Goal: Information Seeking & Learning: Learn about a topic

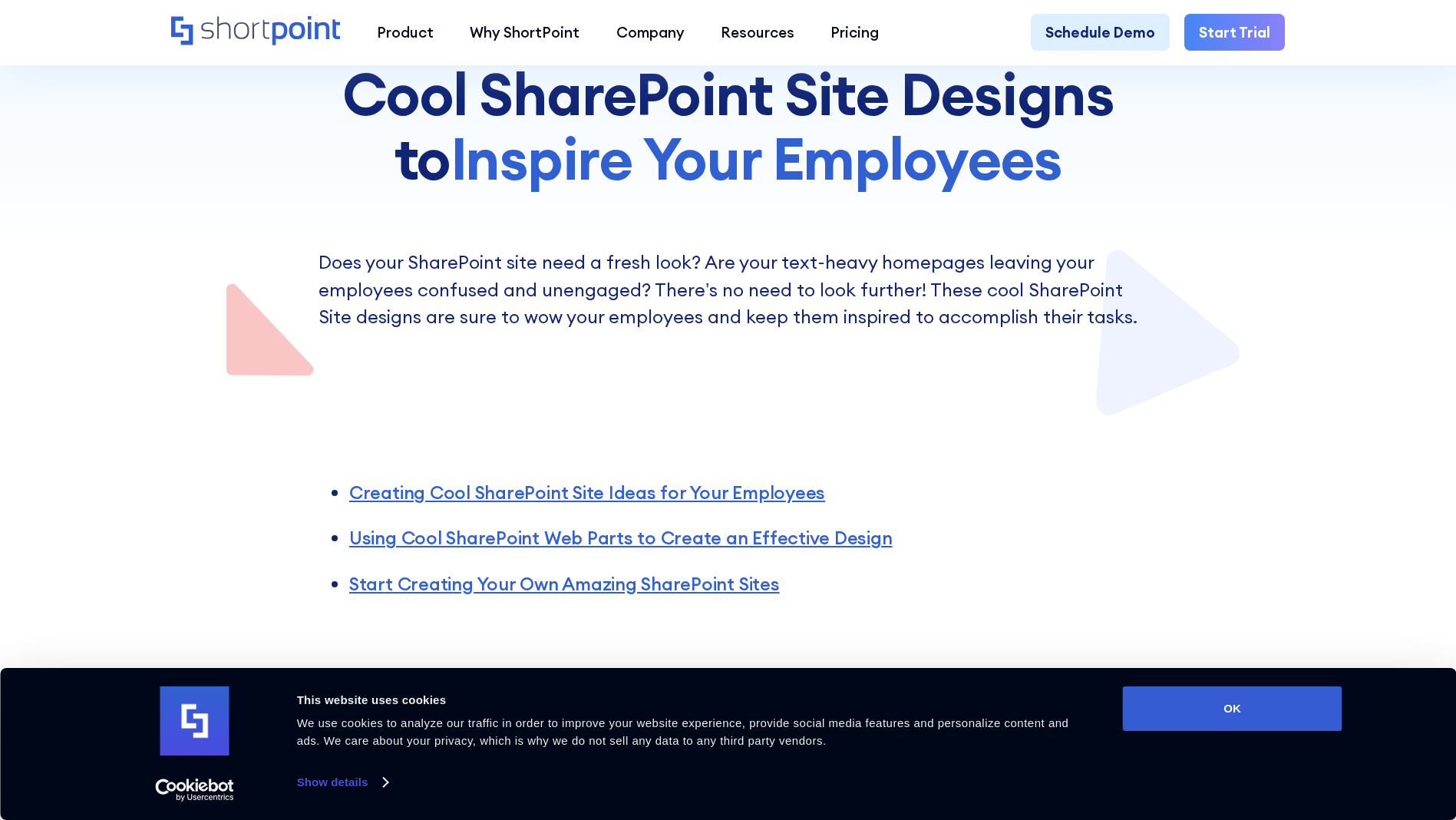
scroll to position [524, 0]
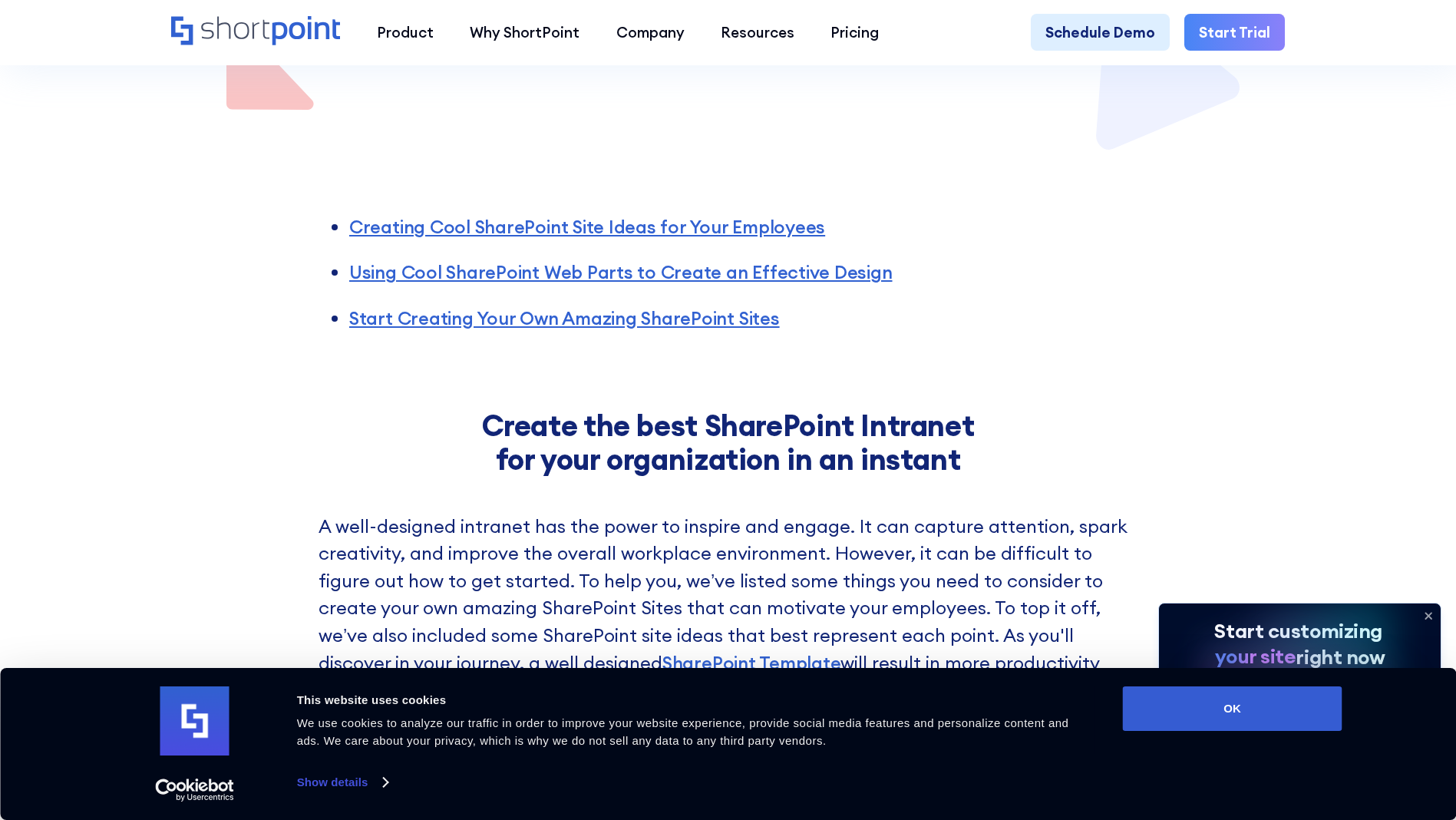
click at [1242, 371] on div "Creating Cool SharePoint Site Ideas for Your Employees Using Cool SharePoint We…" at bounding box center [728, 262] width 1456 height 218
click at [1429, 614] on icon at bounding box center [1428, 615] width 6 height 6
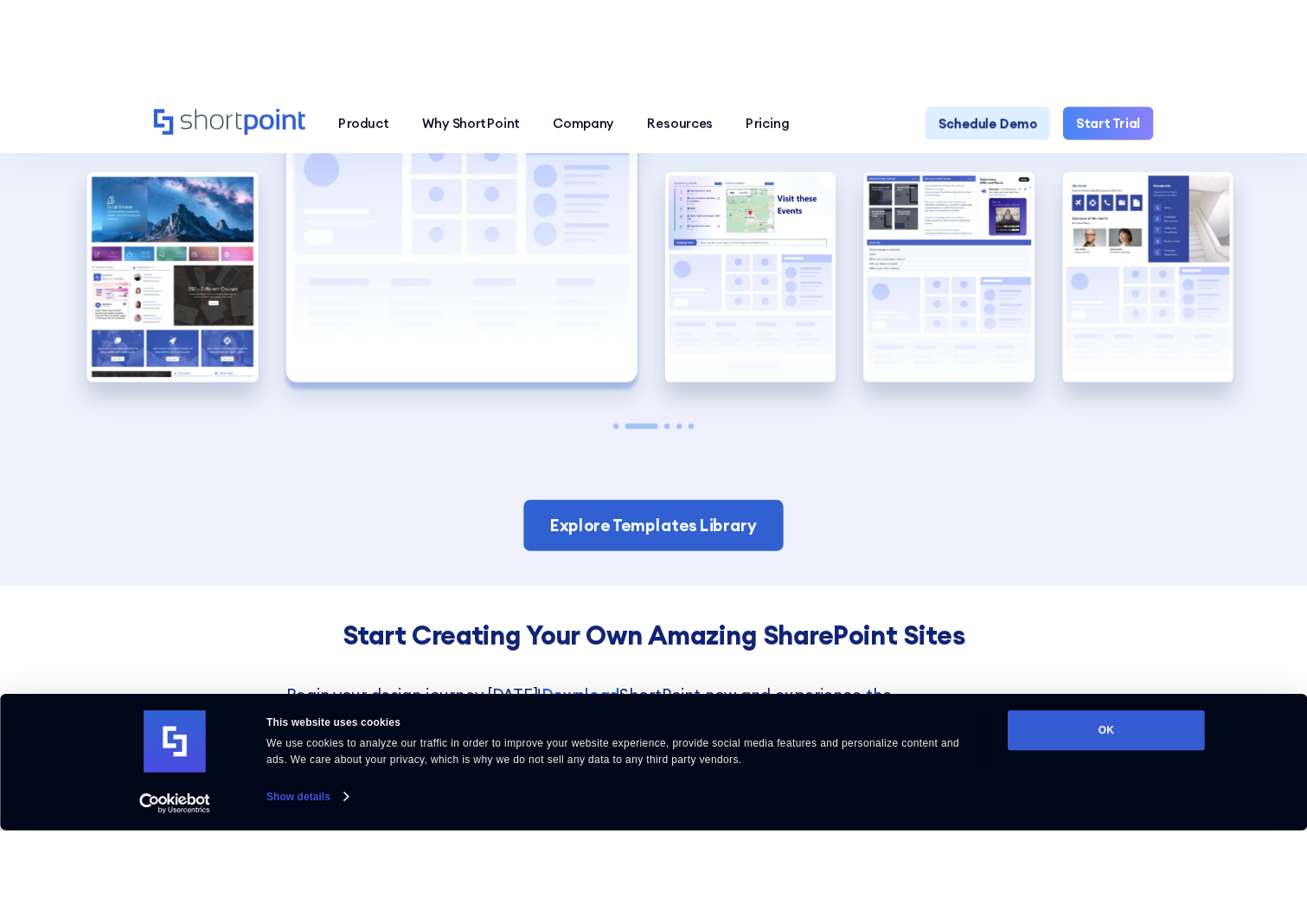
scroll to position [3627, 0]
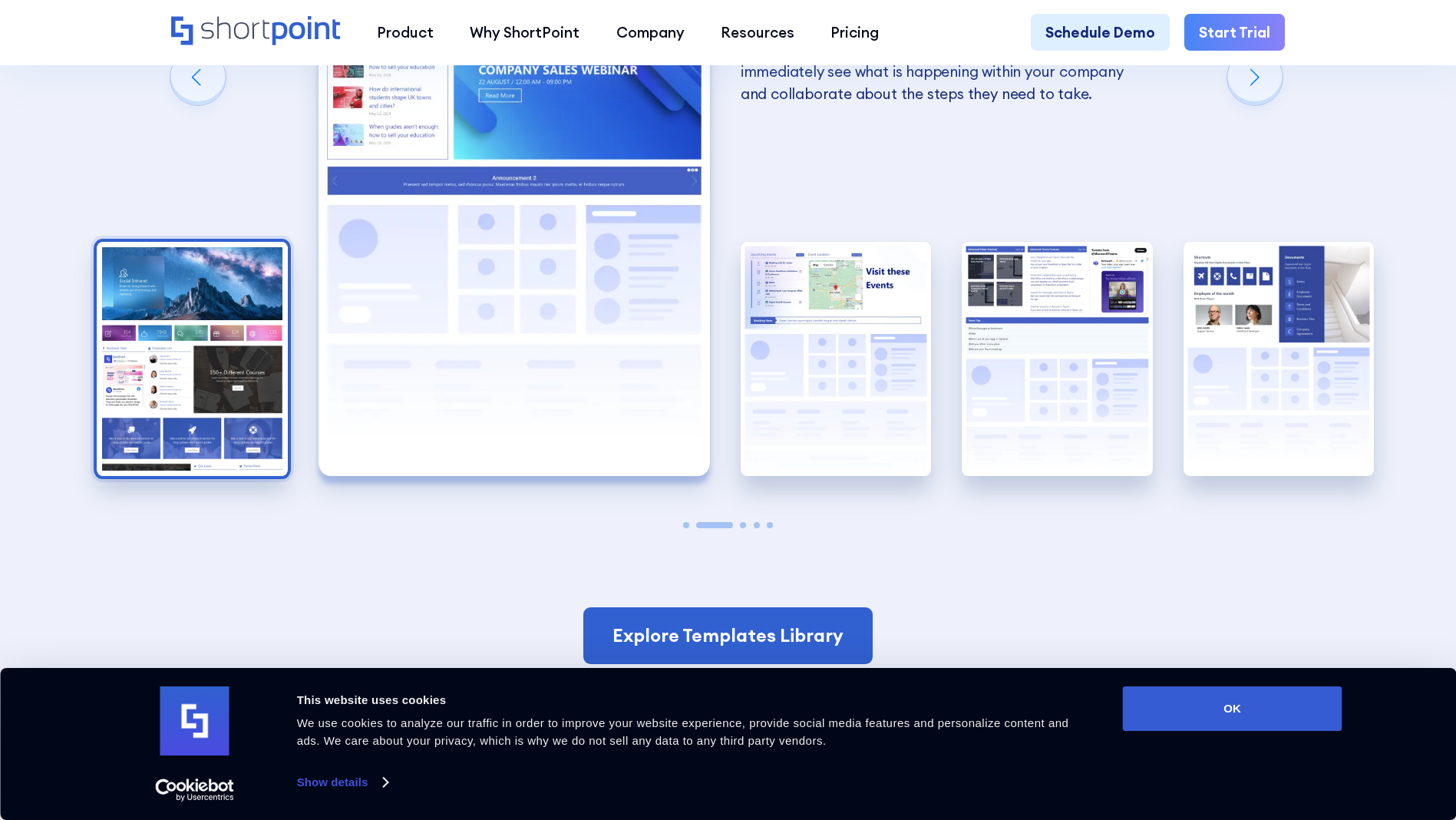
click at [218, 388] on img "1 / 5" at bounding box center [192, 359] width 191 height 235
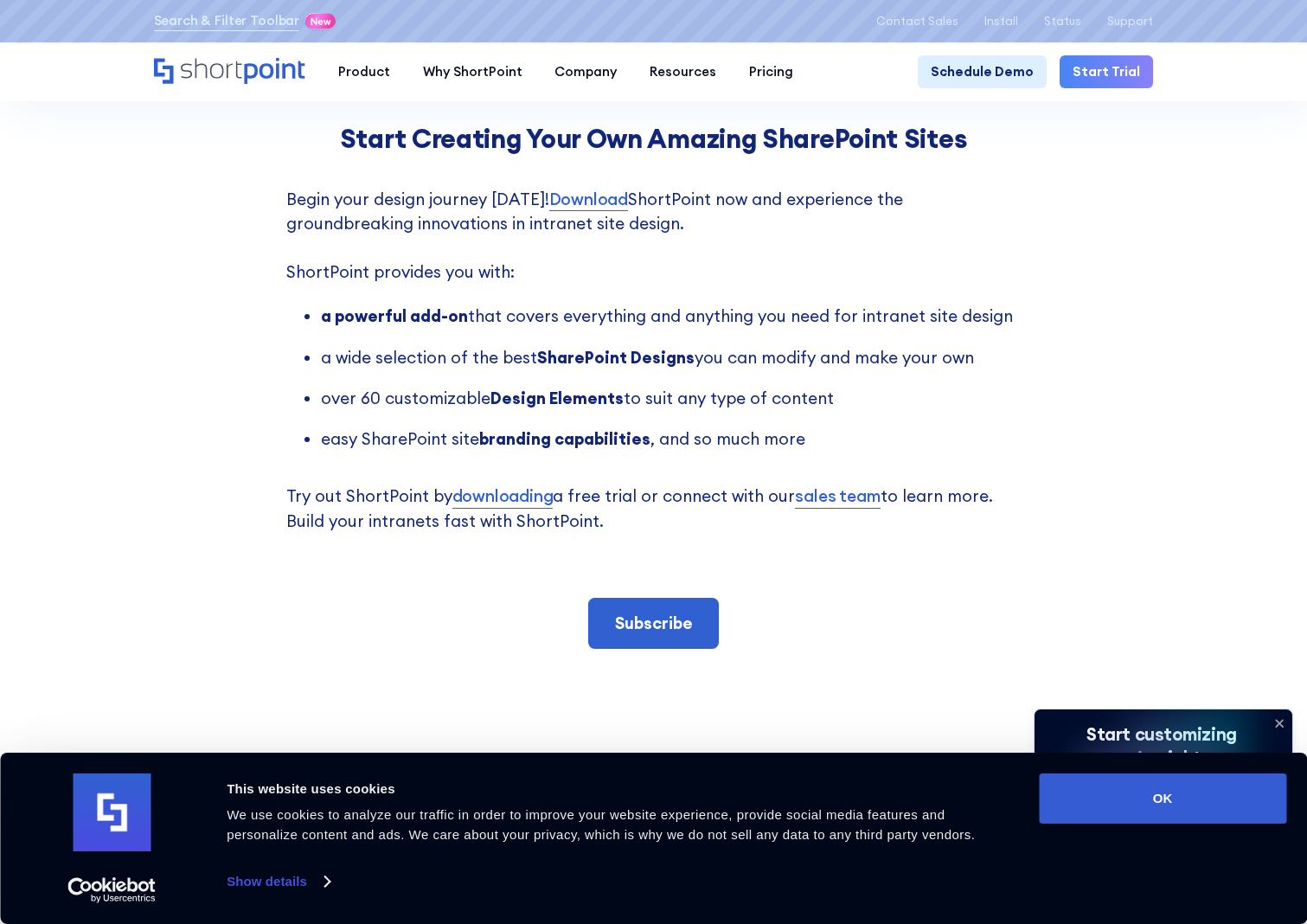
scroll to position [3639, 0]
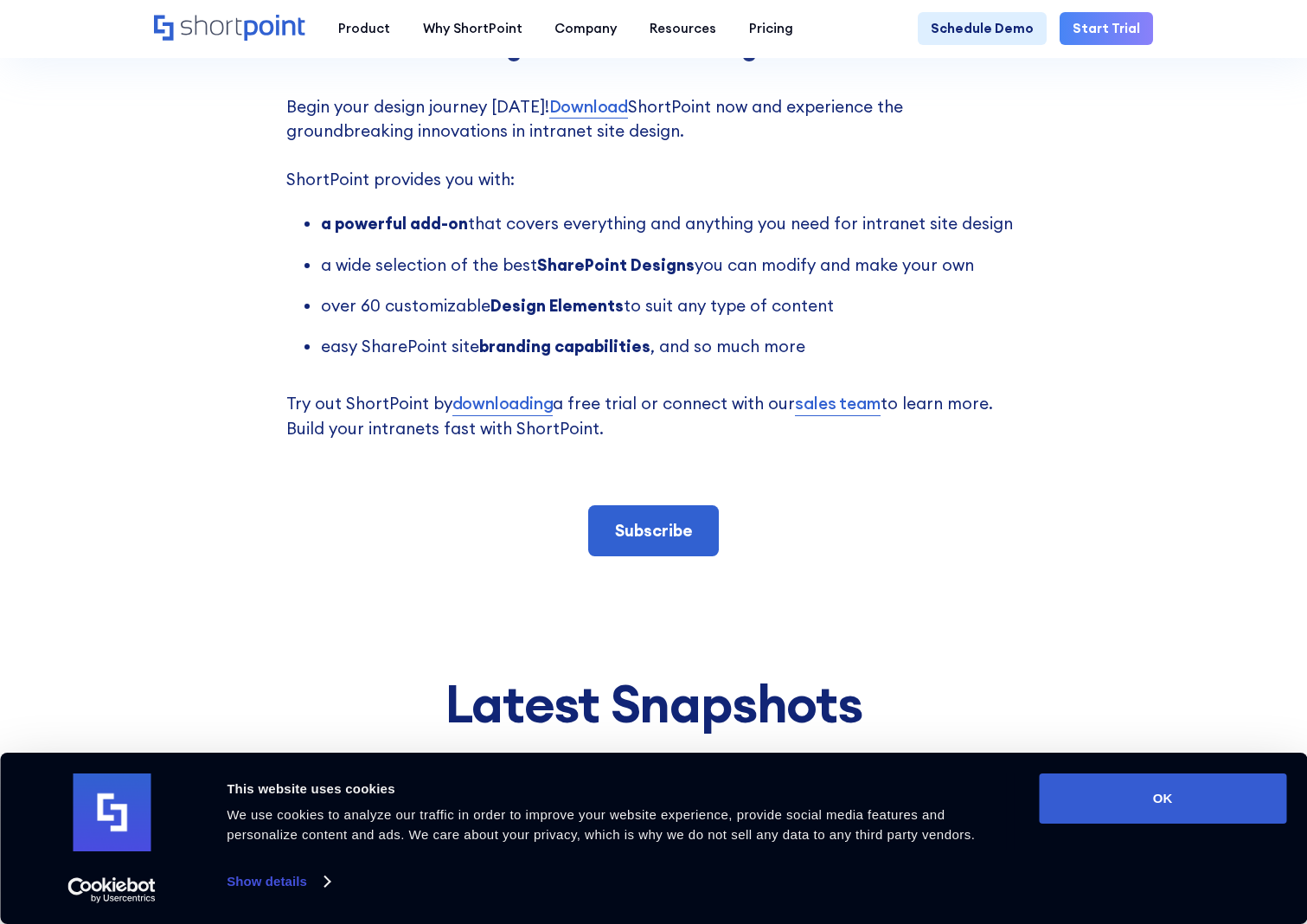
scroll to position [3731, 0]
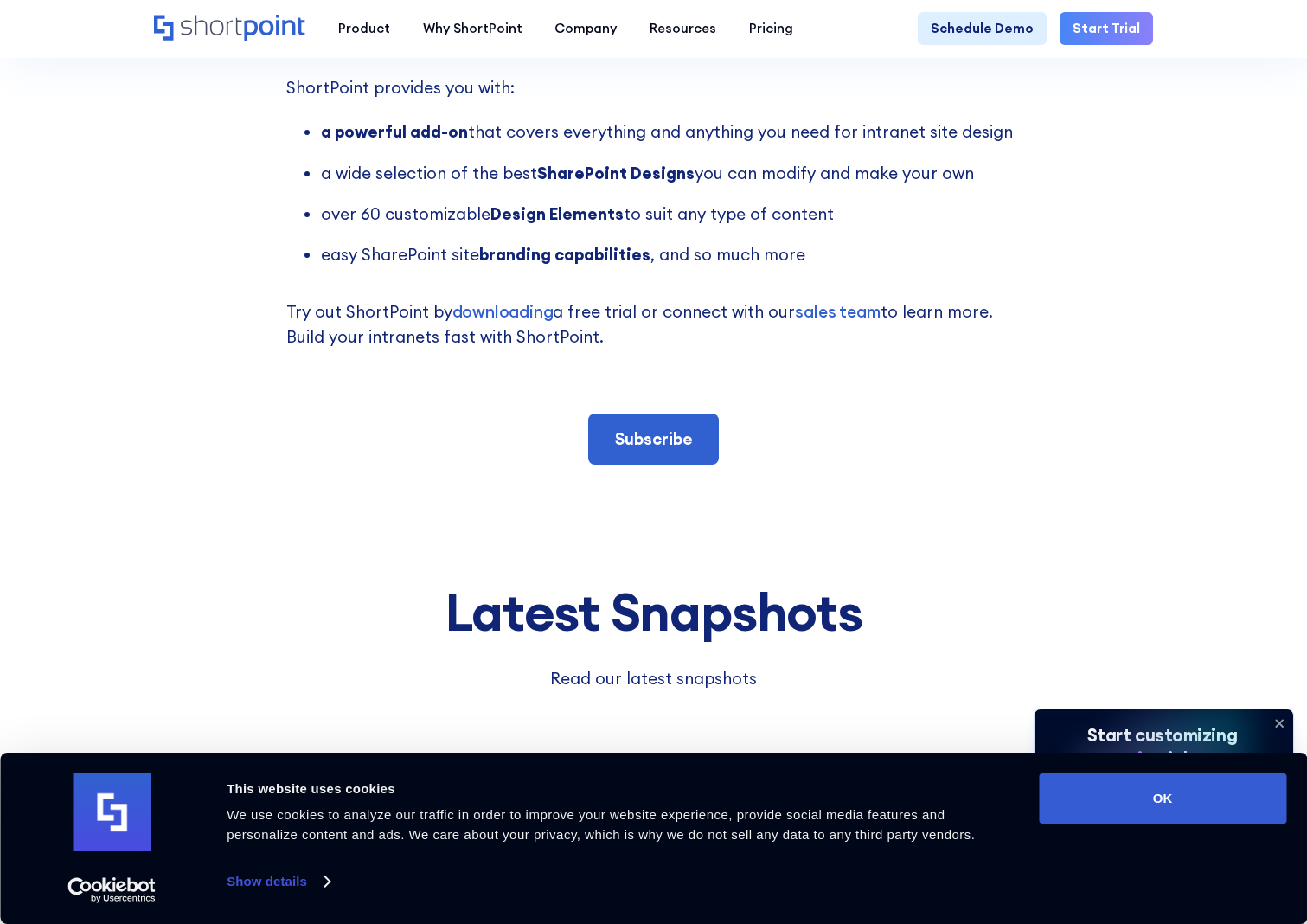
scroll to position [3731, 0]
